Goal: Ask a question

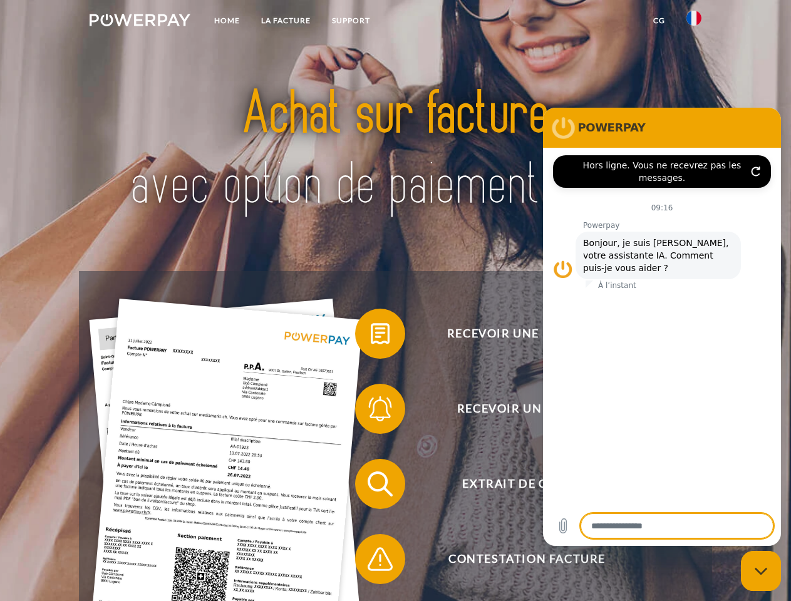
click at [140, 22] on img at bounding box center [140, 20] width 101 height 13
click at [694, 22] on img at bounding box center [693, 18] width 15 height 15
click at [659, 21] on link "CG" at bounding box center [658, 20] width 33 height 23
click at [371, 336] on span at bounding box center [361, 333] width 63 height 63
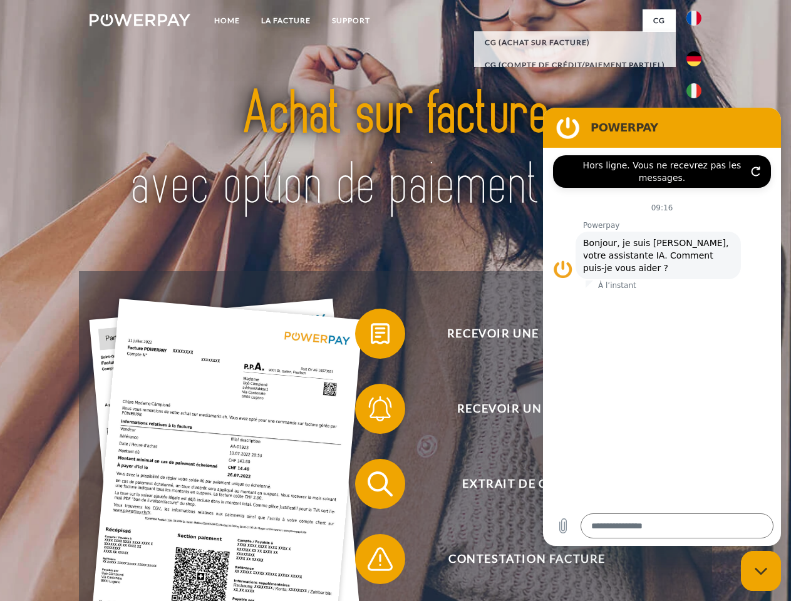
click at [371, 411] on span at bounding box center [361, 409] width 63 height 63
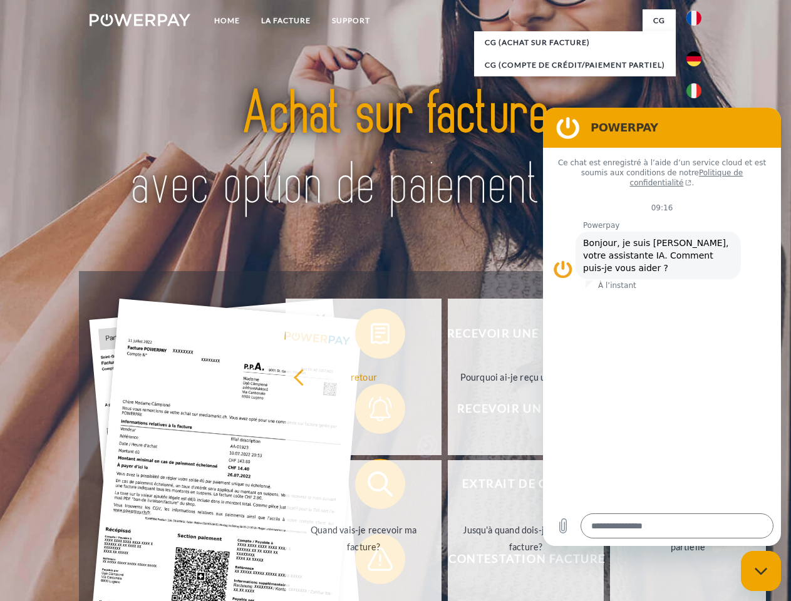
click at [448, 487] on link "Jusqu'à quand dois-je payer ma facture?" at bounding box center [526, 538] width 156 height 157
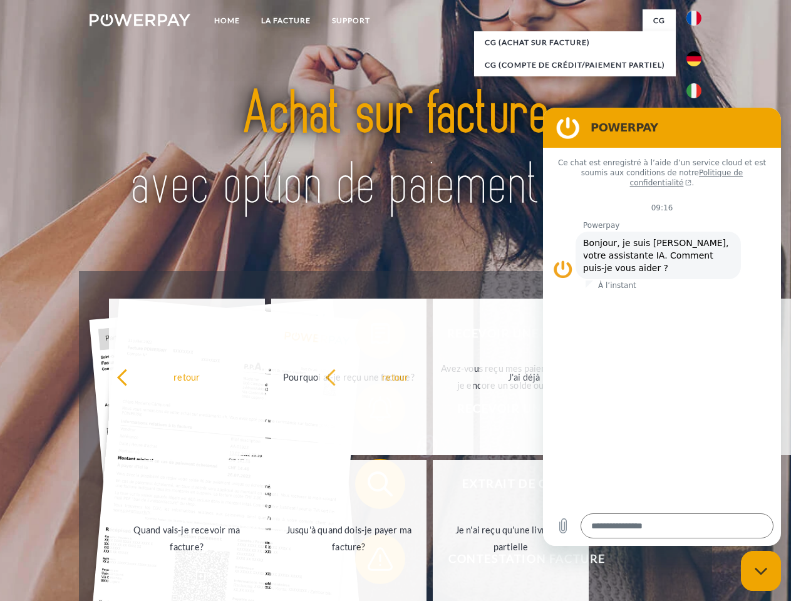
click at [371, 562] on span at bounding box center [361, 559] width 63 height 63
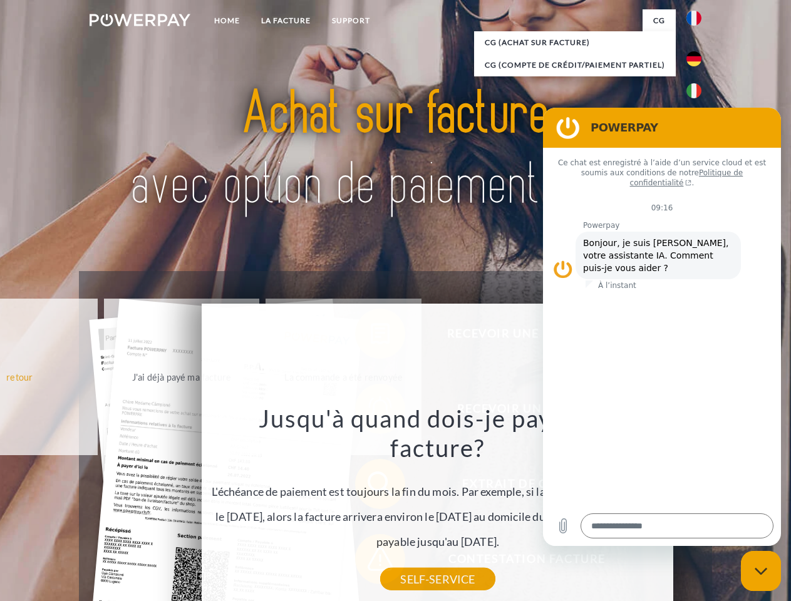
click at [761, 571] on icon "Fermer la fenêtre de messagerie" at bounding box center [761, 571] width 13 height 8
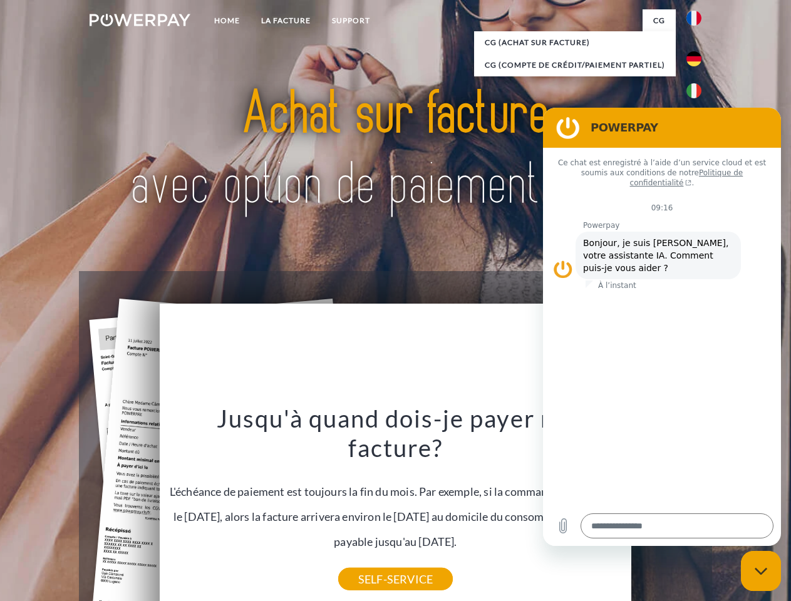
type textarea "*"
